Goal: Book appointment/travel/reservation

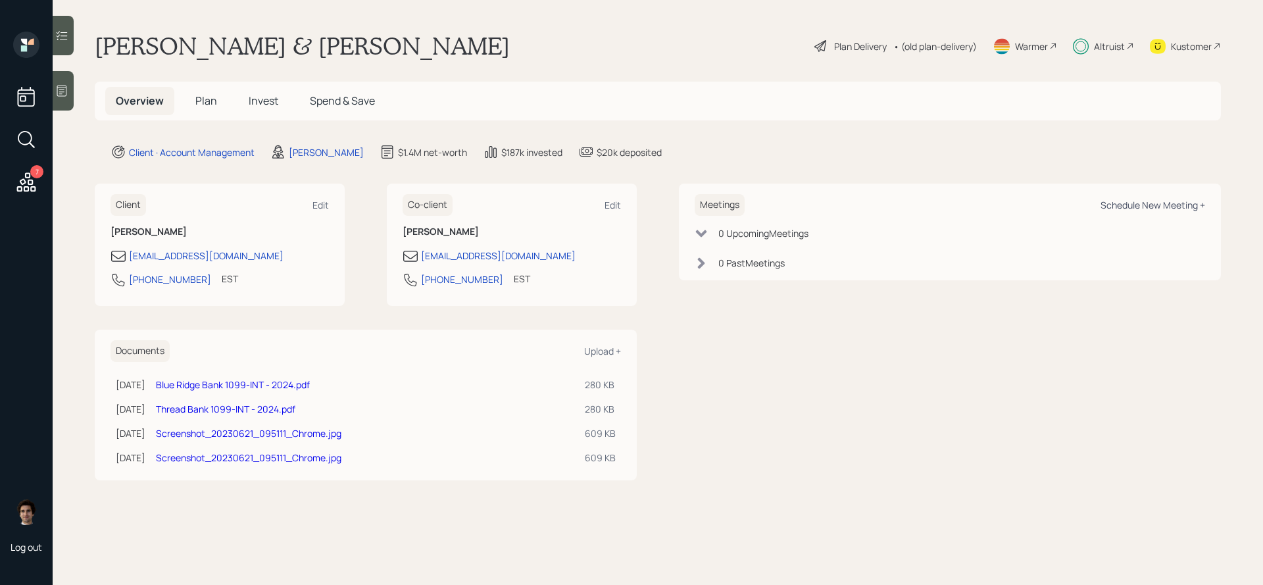
click at [1133, 211] on div "Schedule New Meeting +" at bounding box center [1152, 205] width 105 height 12
click at [1133, 201] on div "Schedule New Meeting +" at bounding box center [1152, 205] width 105 height 12
select select "59554aeb-d739-4552-90b9-0d27d70b4bf7"
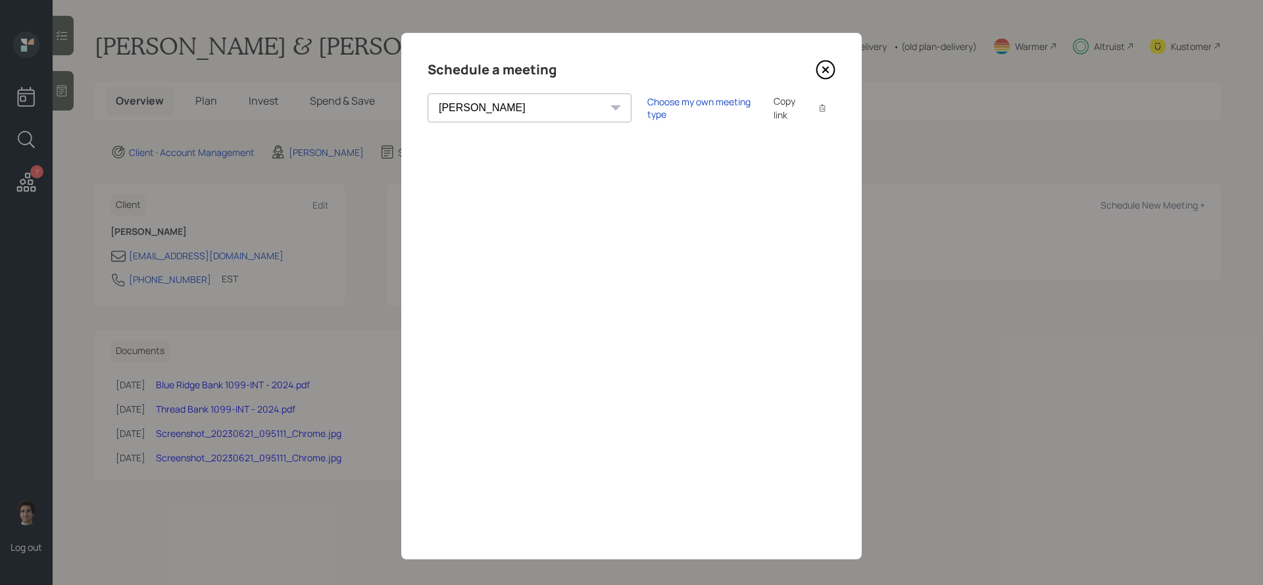
click at [828, 67] on icon at bounding box center [825, 69] width 5 height 5
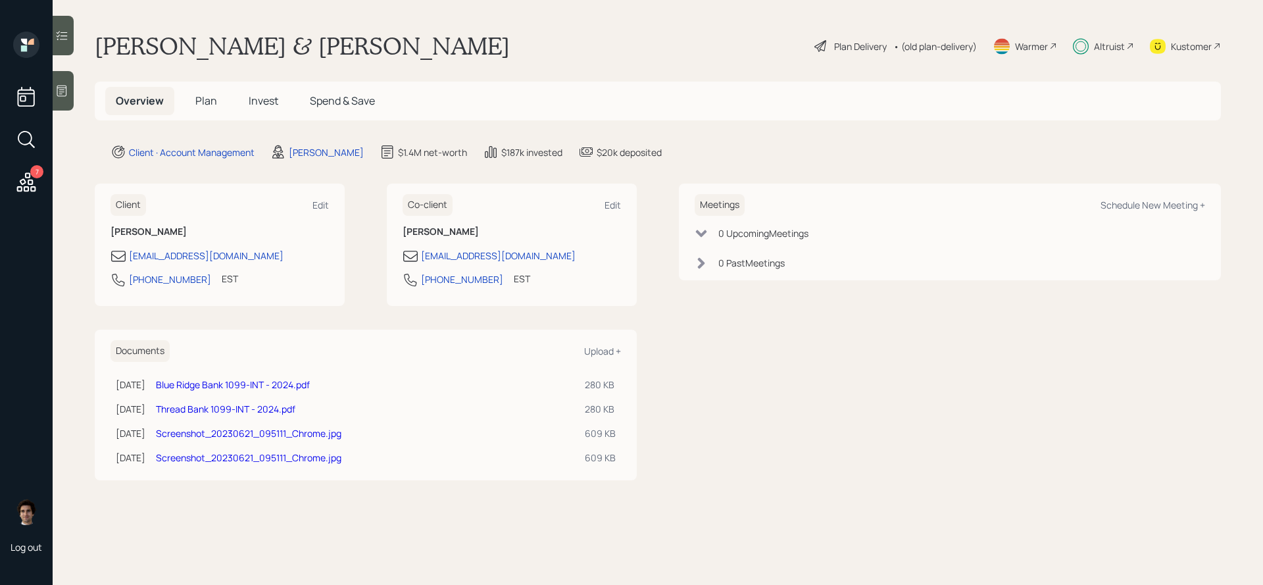
click at [191, 105] on h5 "Plan" at bounding box center [206, 101] width 43 height 28
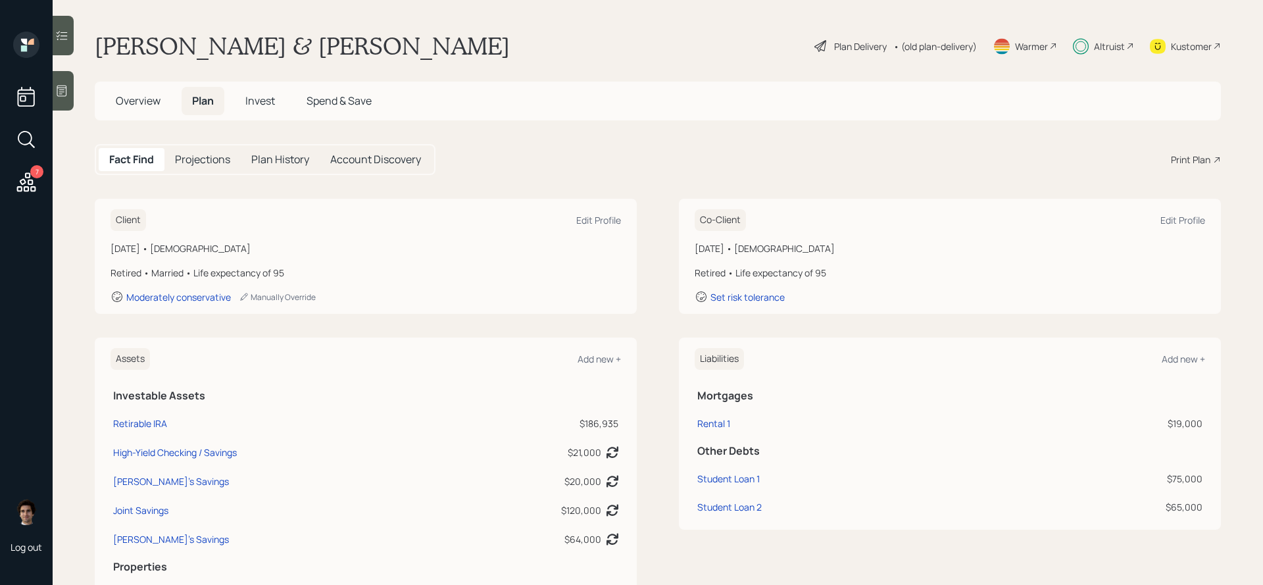
click at [165, 104] on h5 "Overview" at bounding box center [138, 101] width 66 height 28
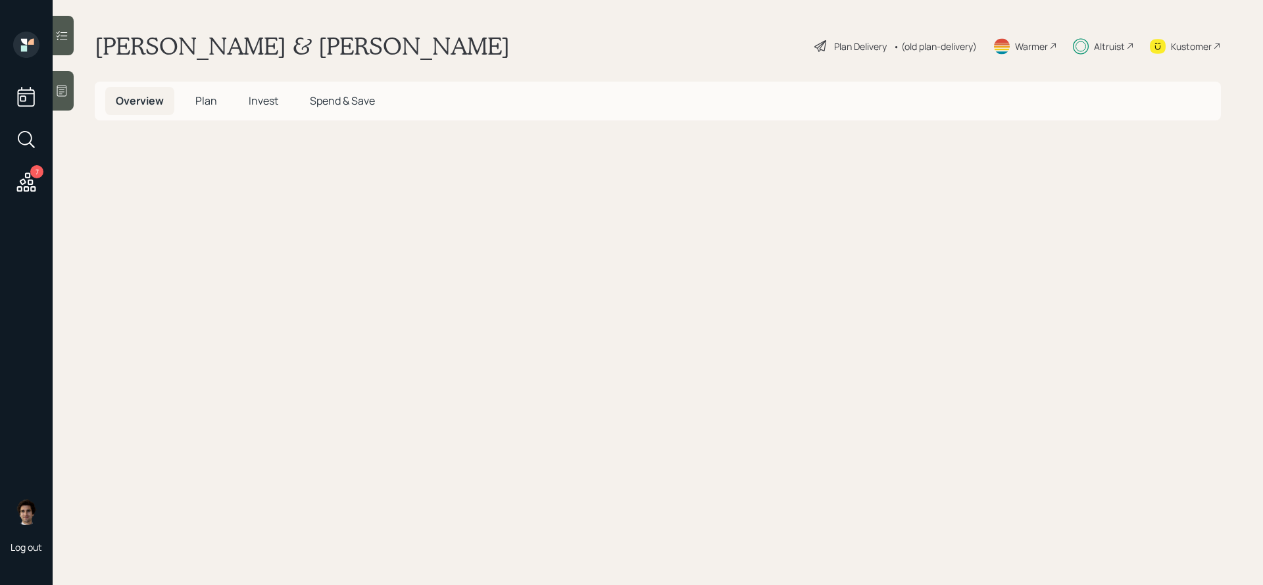
click at [153, 104] on span "Overview" at bounding box center [140, 100] width 48 height 14
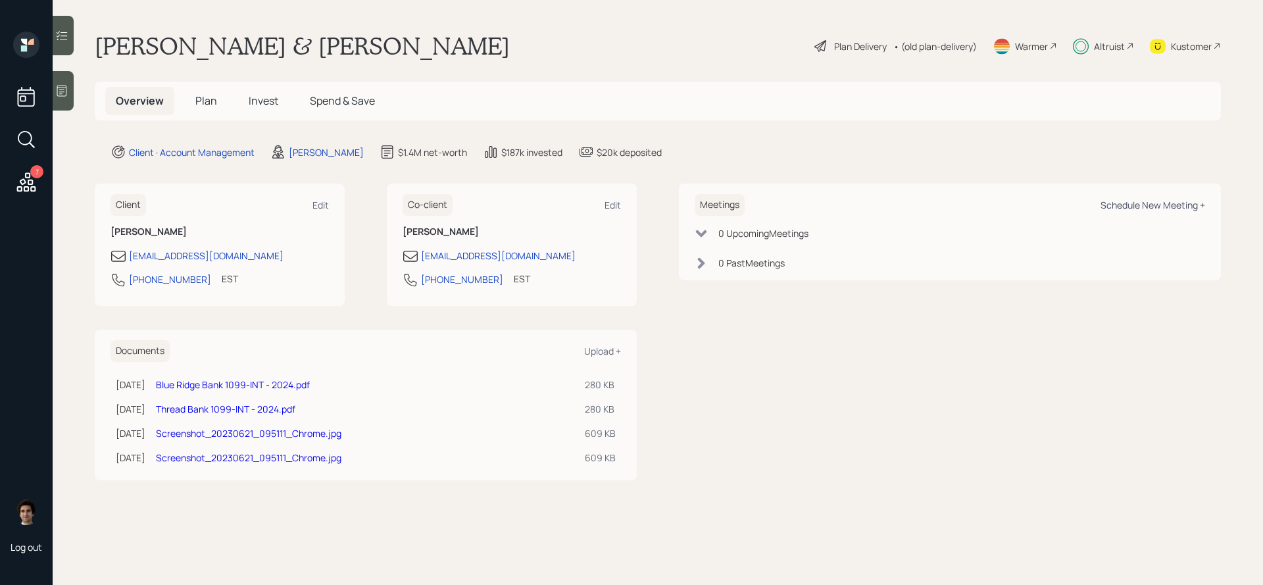
click at [1103, 205] on div "Schedule New Meeting +" at bounding box center [1152, 205] width 105 height 12
select select "59554aeb-d739-4552-90b9-0d27d70b4bf7"
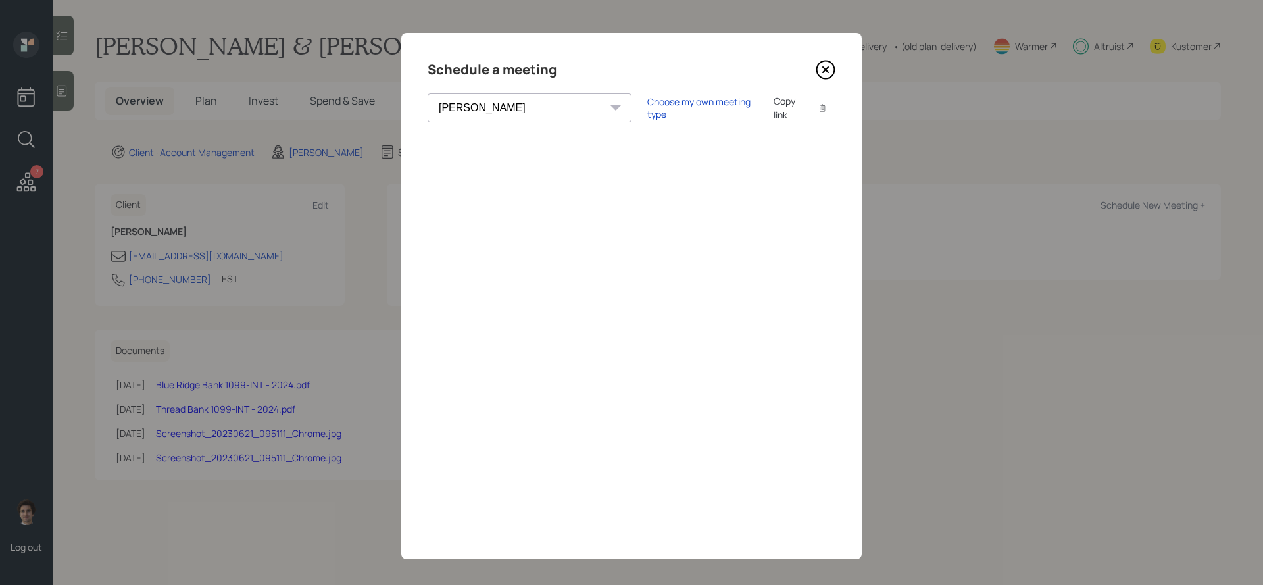
click at [827, 71] on icon at bounding box center [825, 69] width 5 height 5
